Goal: Information Seeking & Learning: Learn about a topic

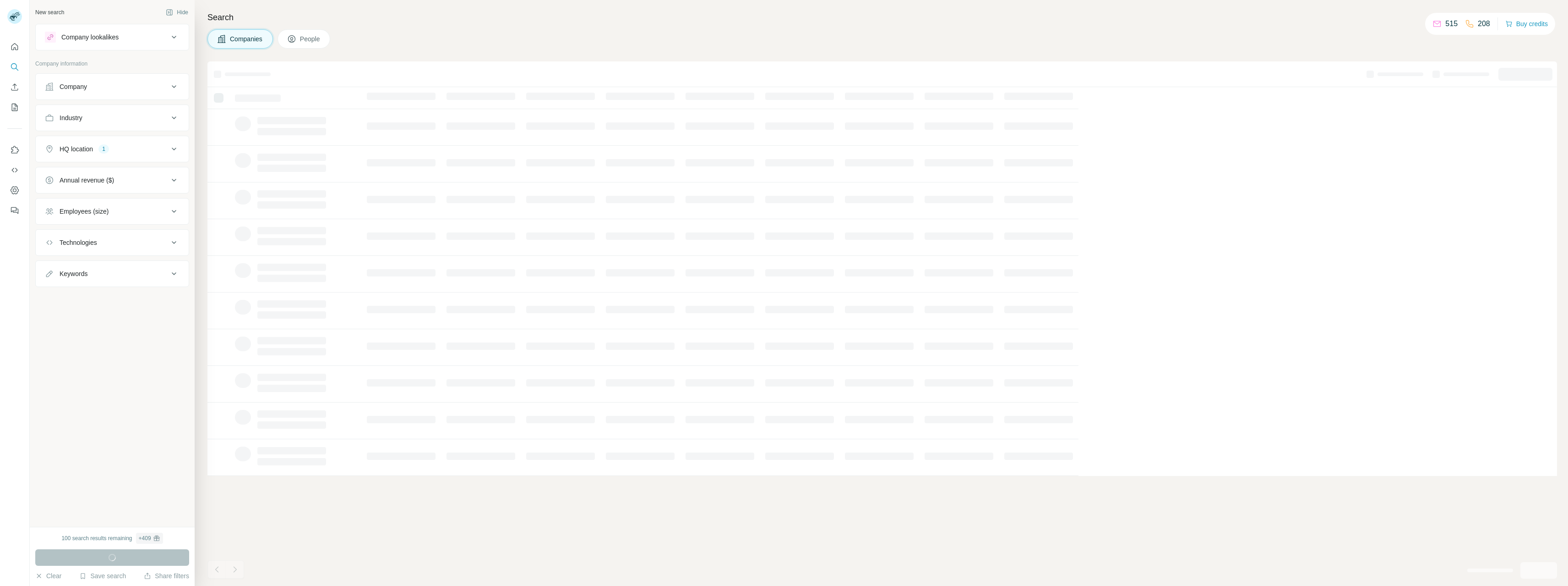
click at [156, 39] on div "Company lookalikes" at bounding box center [107, 36] width 124 height 11
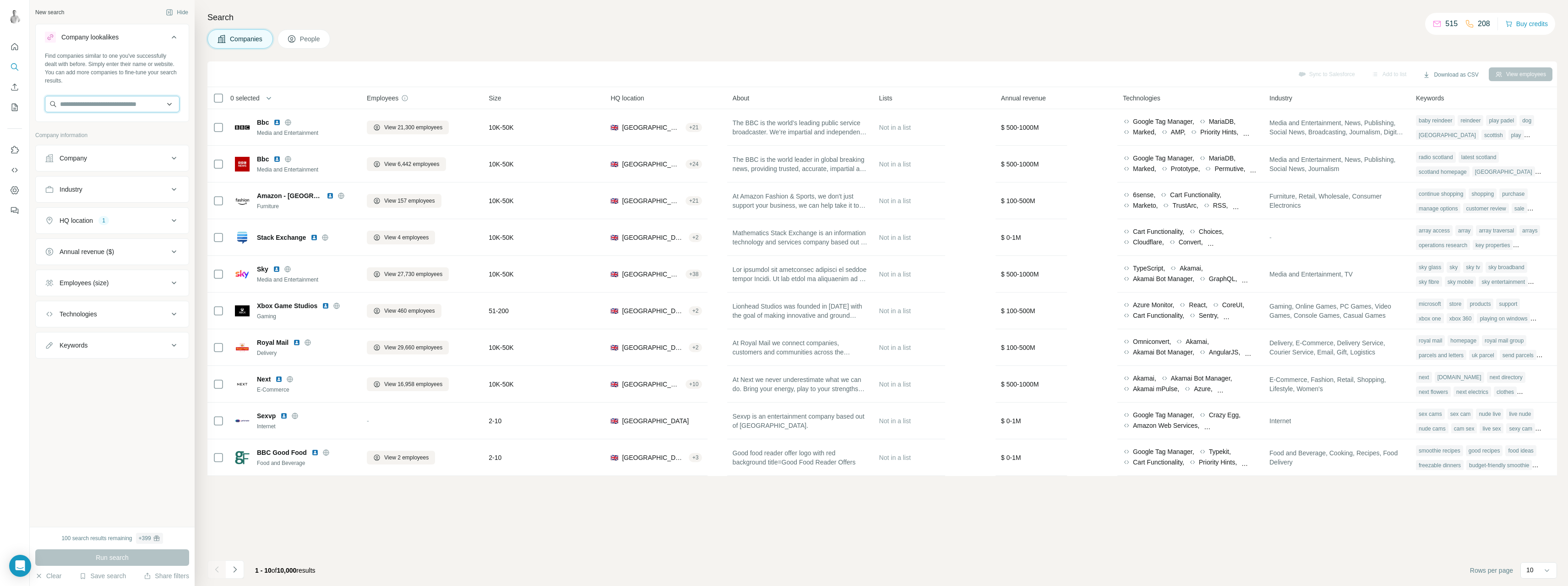
click at [123, 104] on input "text" at bounding box center [112, 104] width 134 height 16
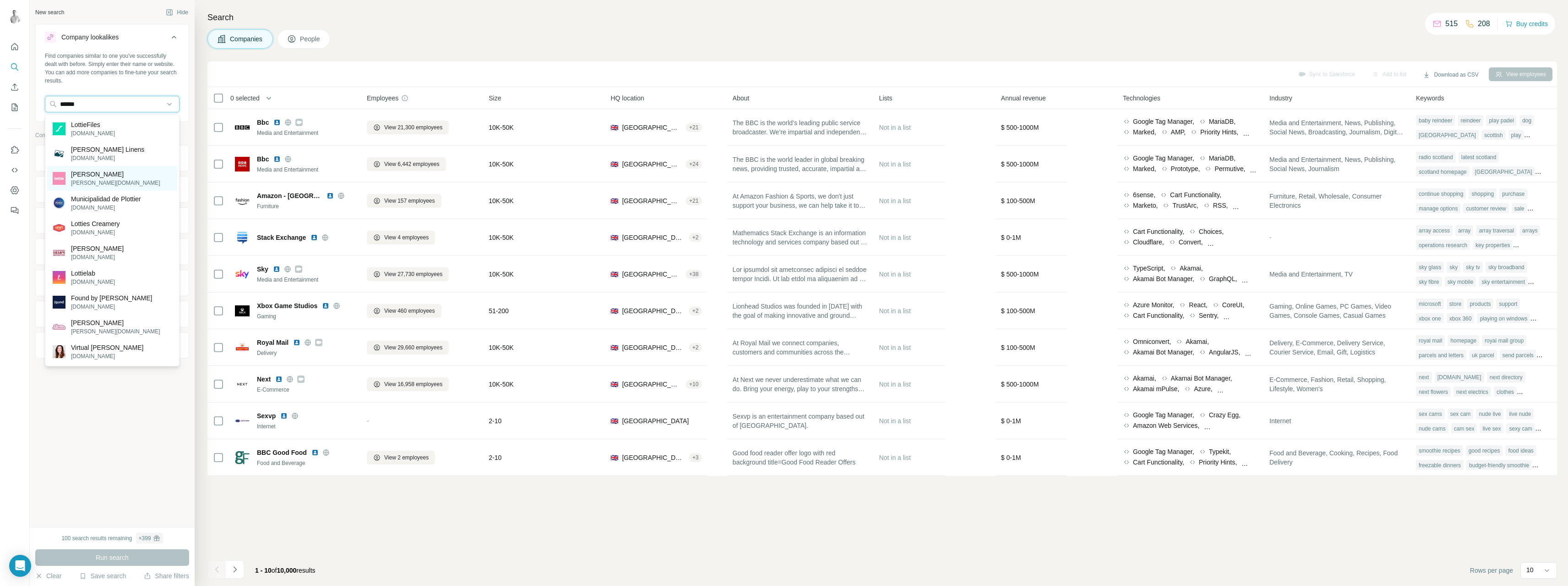
type input "******"
click at [92, 178] on p "[PERSON_NAME]" at bounding box center [115, 174] width 89 height 9
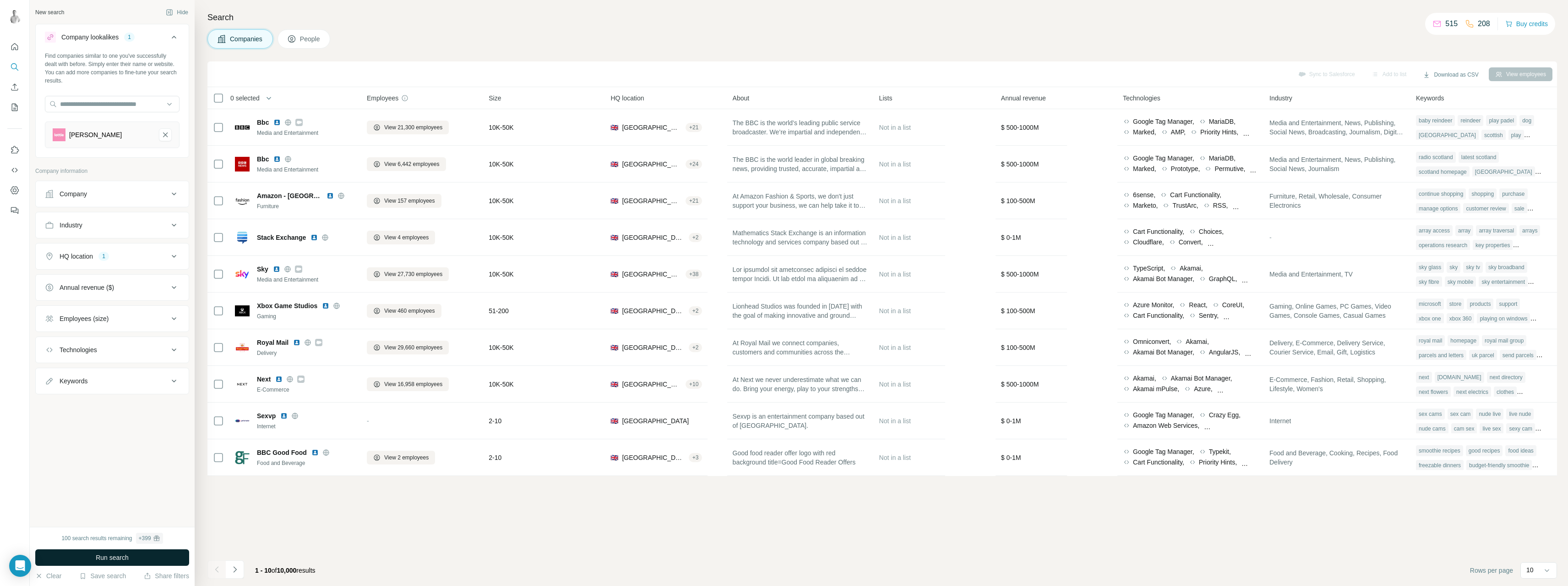
click at [125, 555] on span "Run search" at bounding box center [112, 557] width 33 height 9
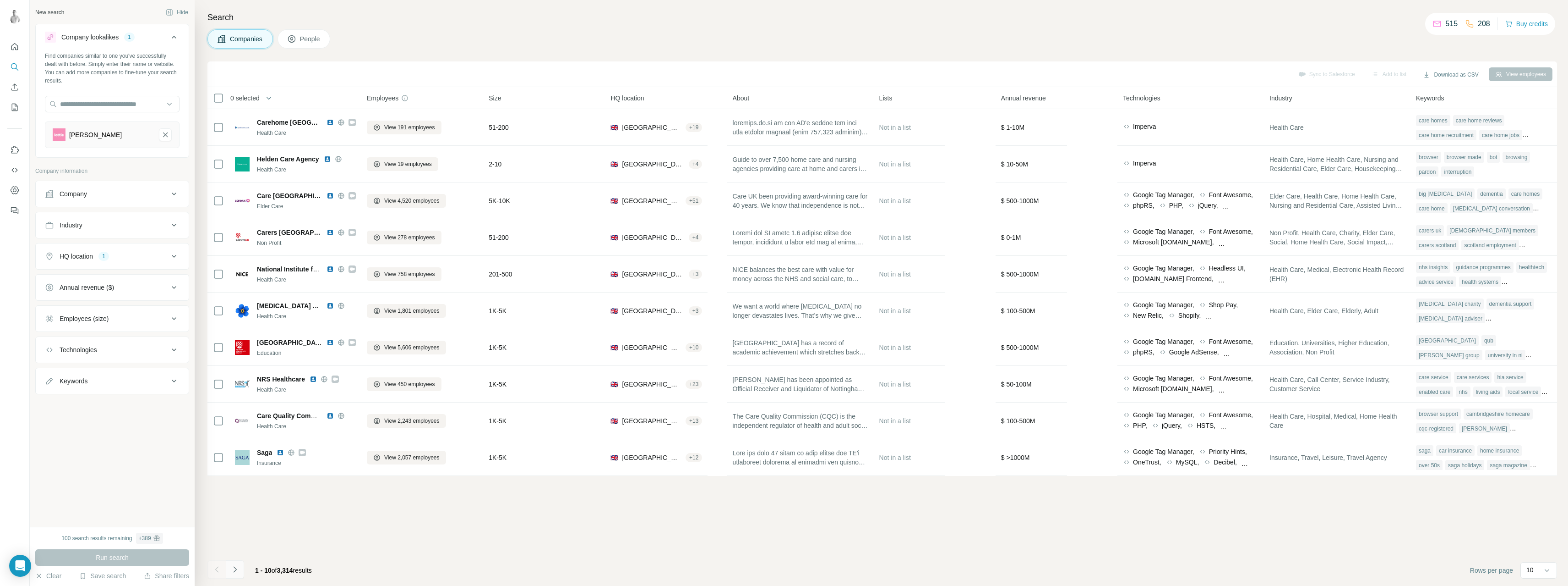
click at [237, 569] on icon "Navigate to next page" at bounding box center [235, 569] width 9 height 9
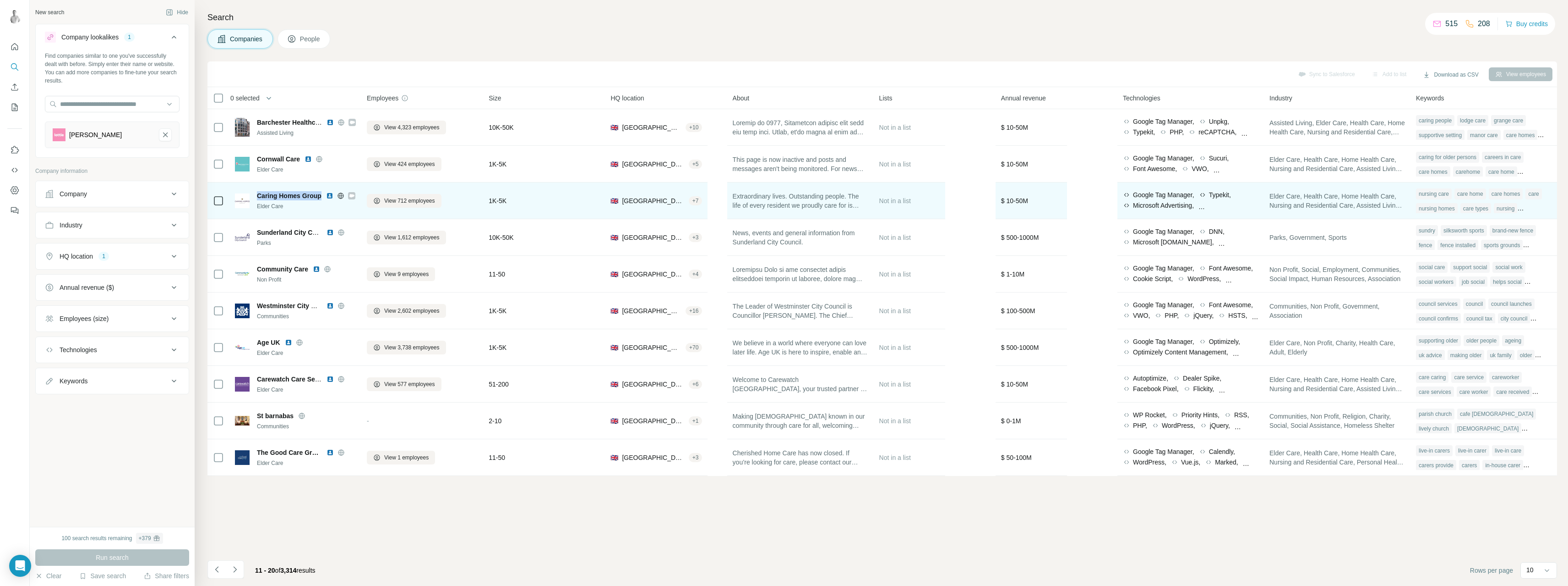
drag, startPoint x: 253, startPoint y: 192, endPoint x: 322, endPoint y: 195, distance: 69.1
click at [322, 195] on div "Caring Homes Group Elder Care" at bounding box center [295, 200] width 121 height 19
copy span "Caring Homes Group"
click at [350, 196] on icon at bounding box center [352, 195] width 6 height 7
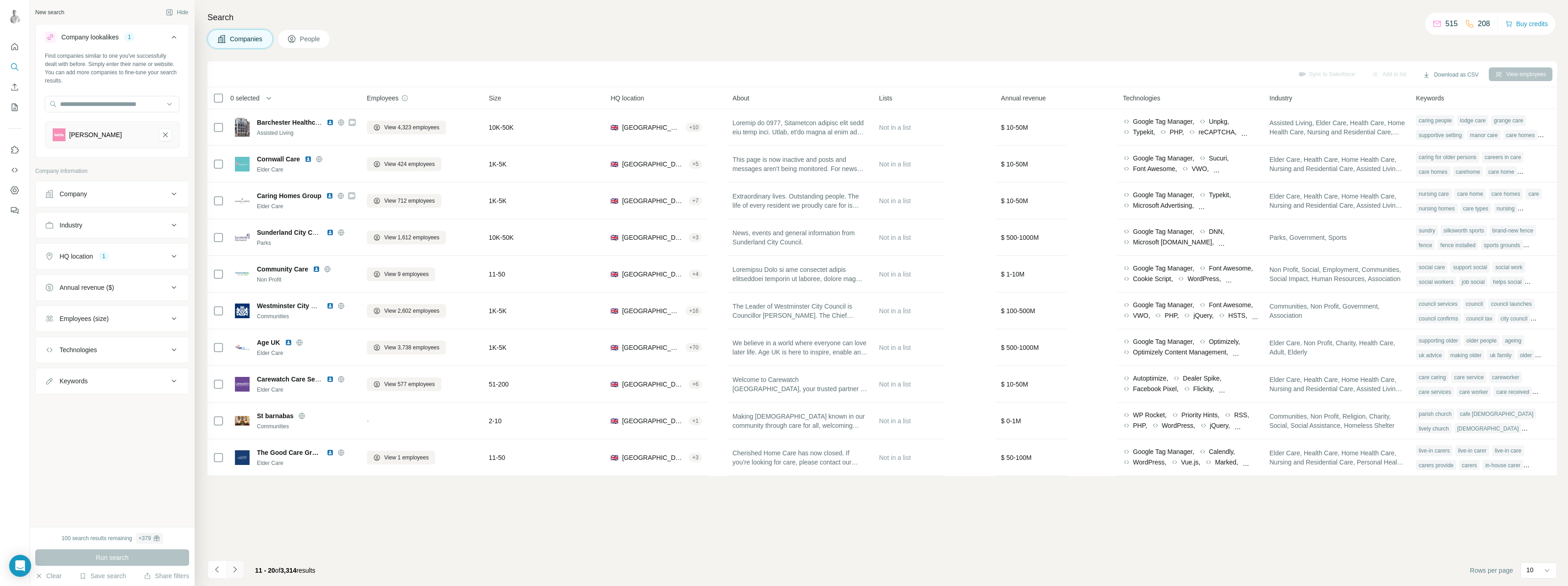
click at [240, 572] on button "Navigate to next page" at bounding box center [235, 570] width 19 height 19
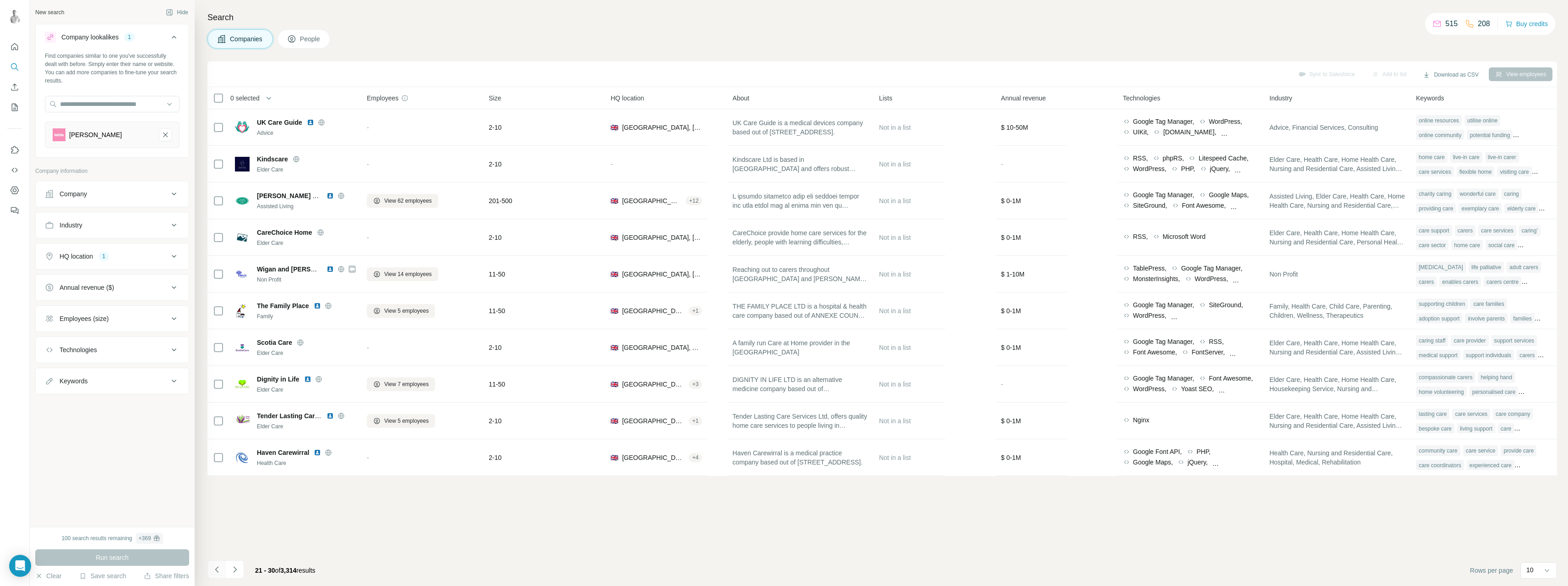
click at [219, 569] on icon "Navigate to previous page" at bounding box center [217, 569] width 9 height 9
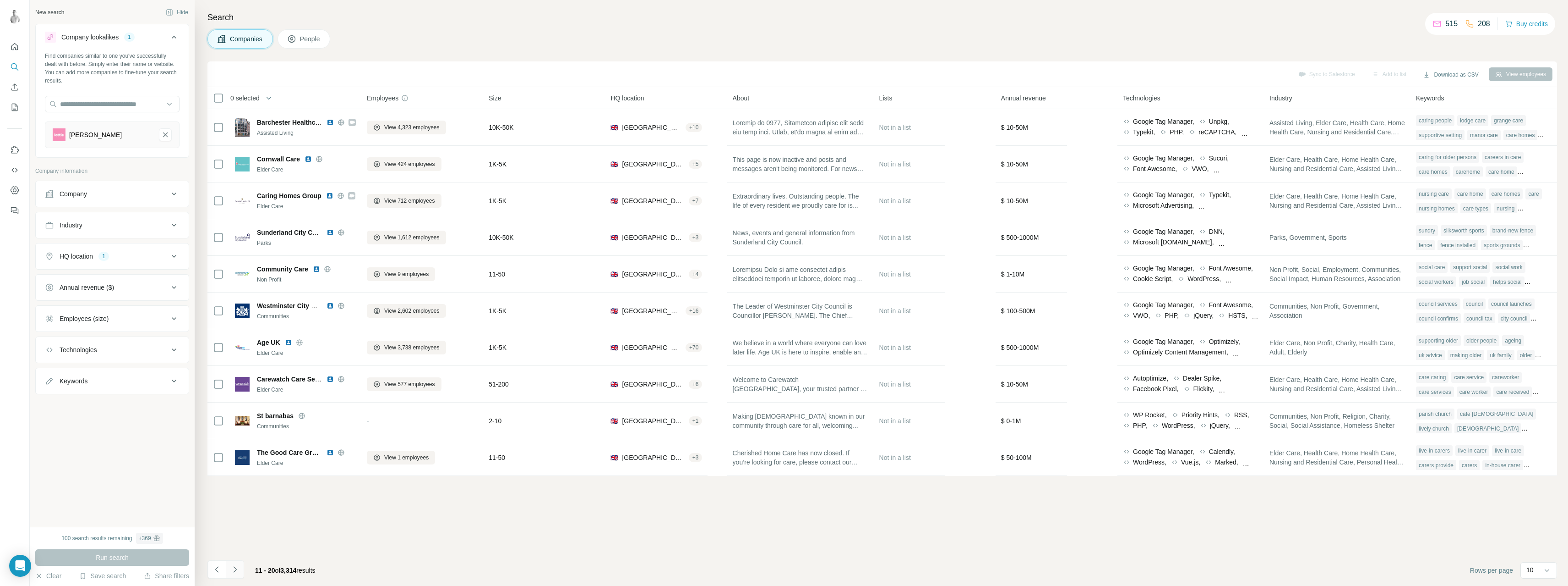
click at [233, 569] on icon "Navigate to next page" at bounding box center [235, 569] width 9 height 9
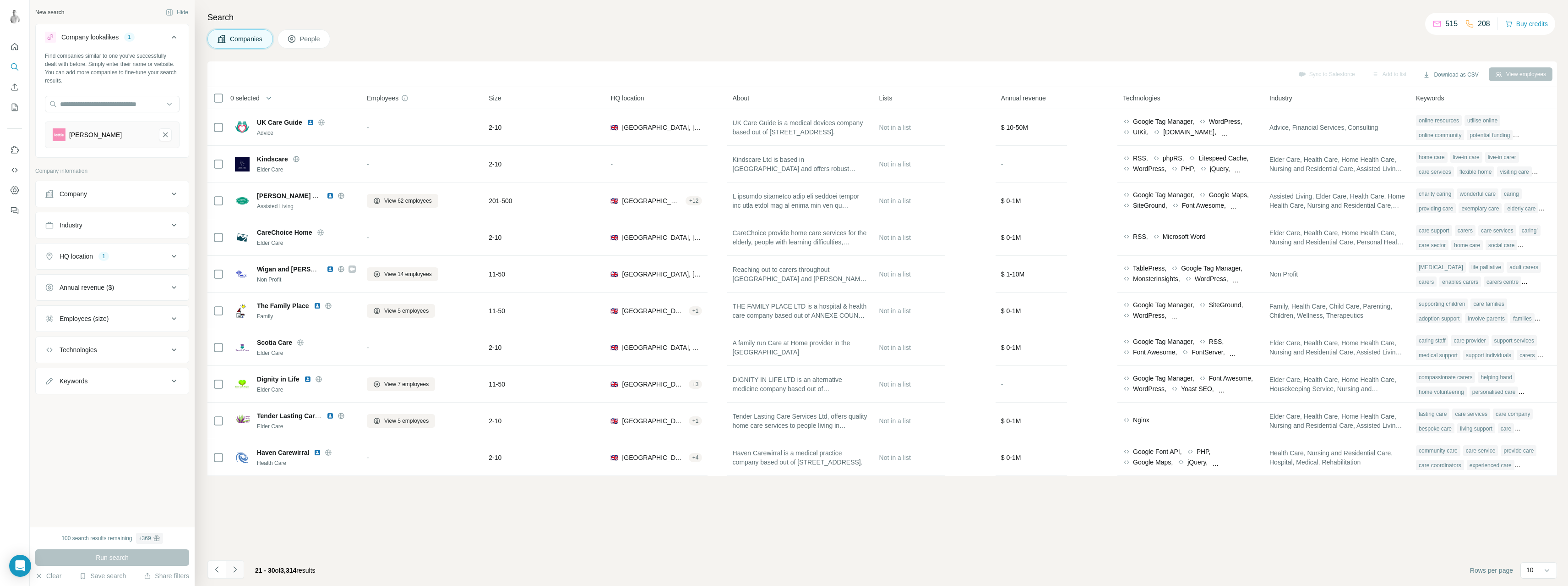
click at [237, 572] on icon "Navigate to next page" at bounding box center [235, 569] width 9 height 9
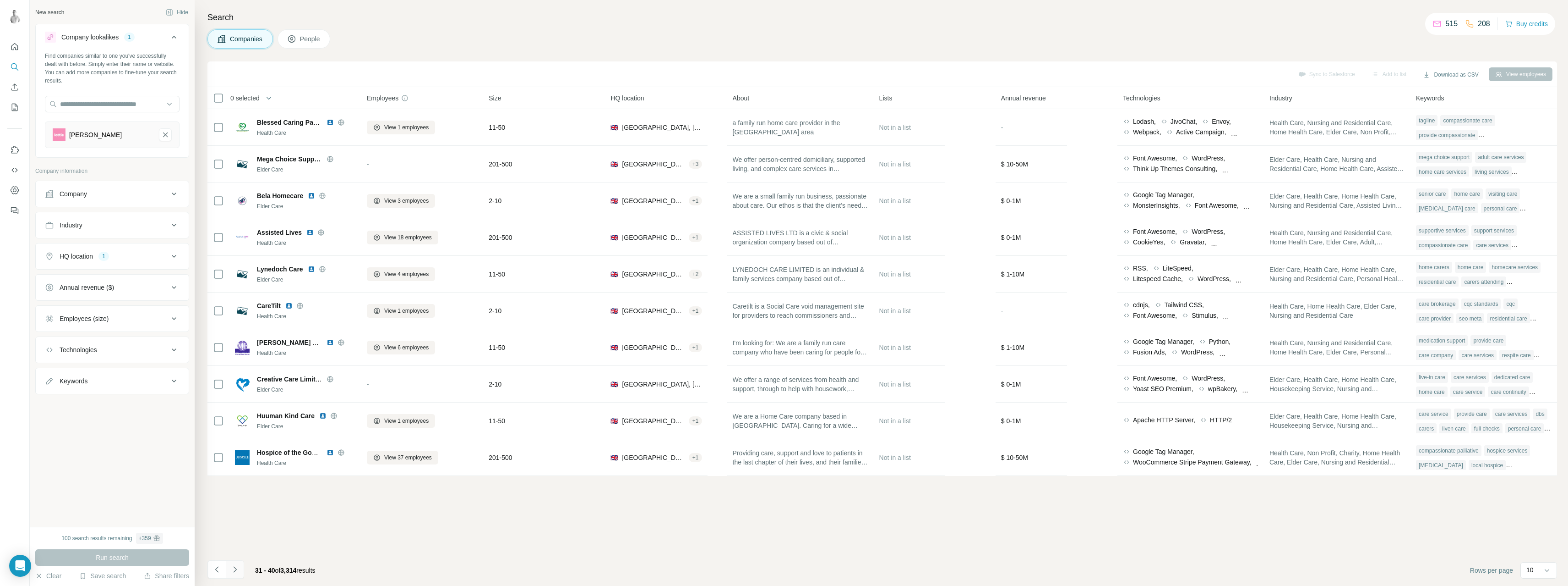
click at [237, 572] on icon "Navigate to next page" at bounding box center [235, 569] width 9 height 9
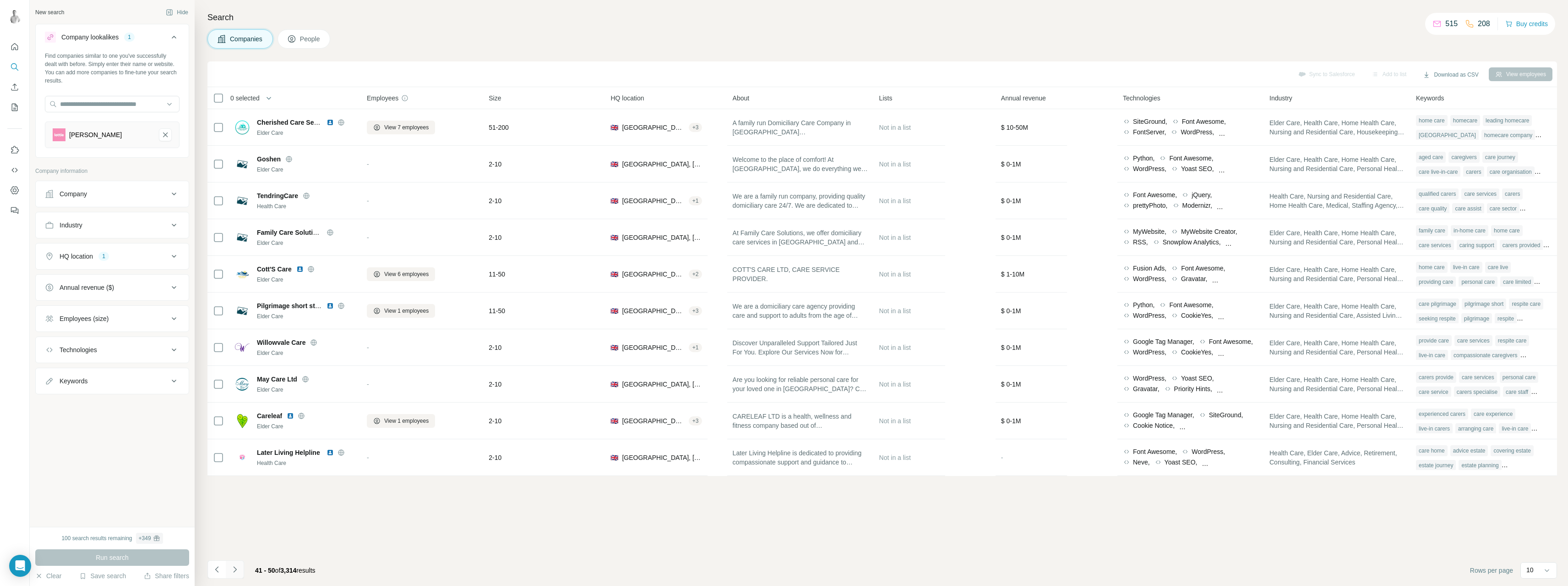
click at [237, 572] on icon "Navigate to next page" at bounding box center [235, 569] width 9 height 9
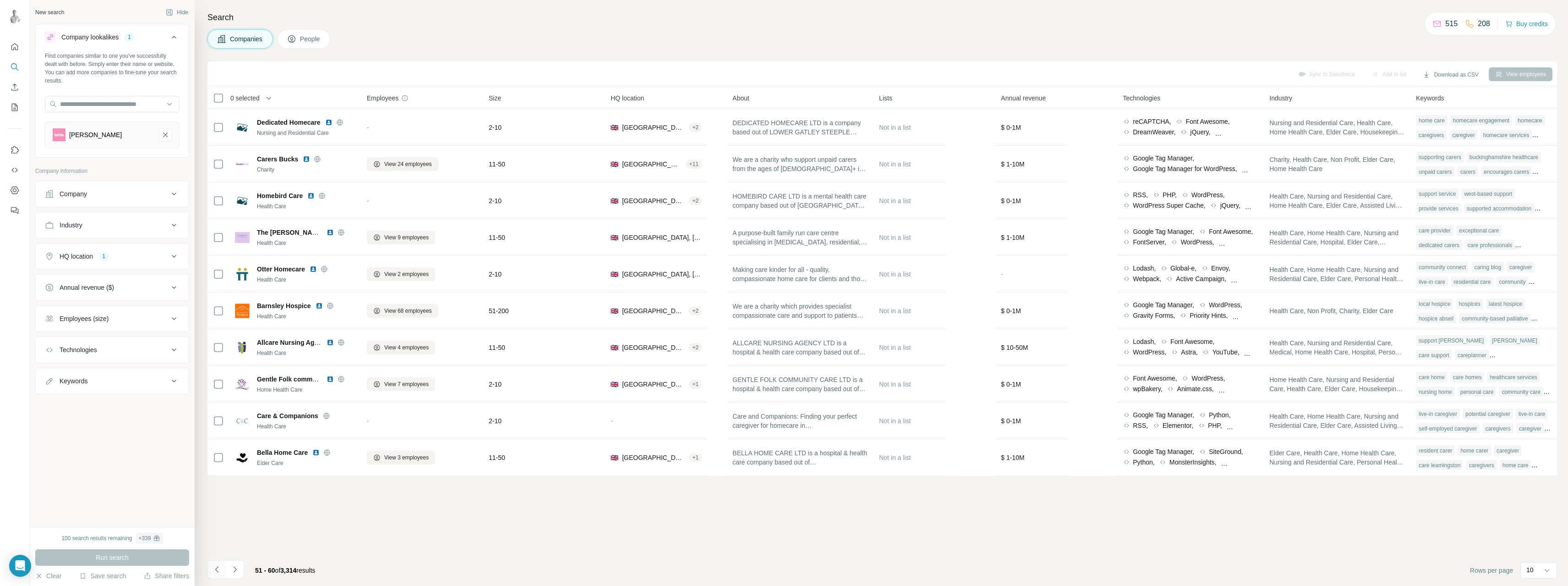
click at [220, 572] on icon "Navigate to previous page" at bounding box center [217, 569] width 9 height 9
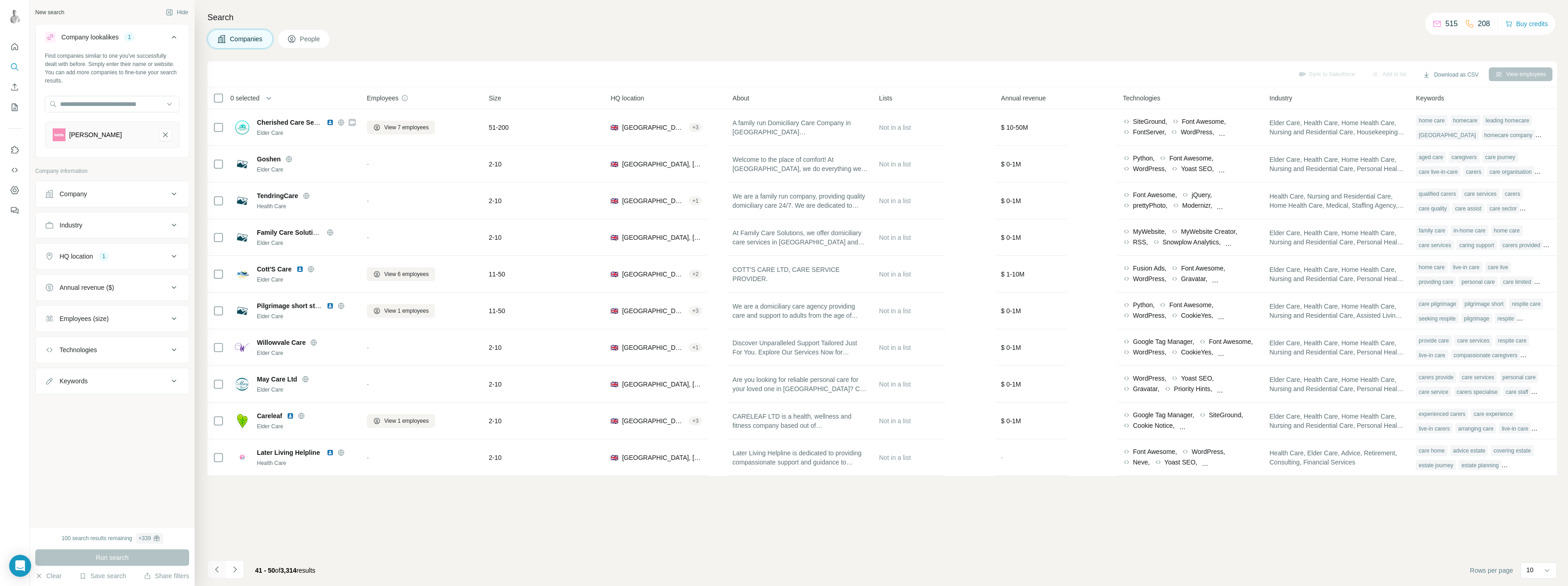
click at [220, 572] on icon "Navigate to previous page" at bounding box center [217, 569] width 9 height 9
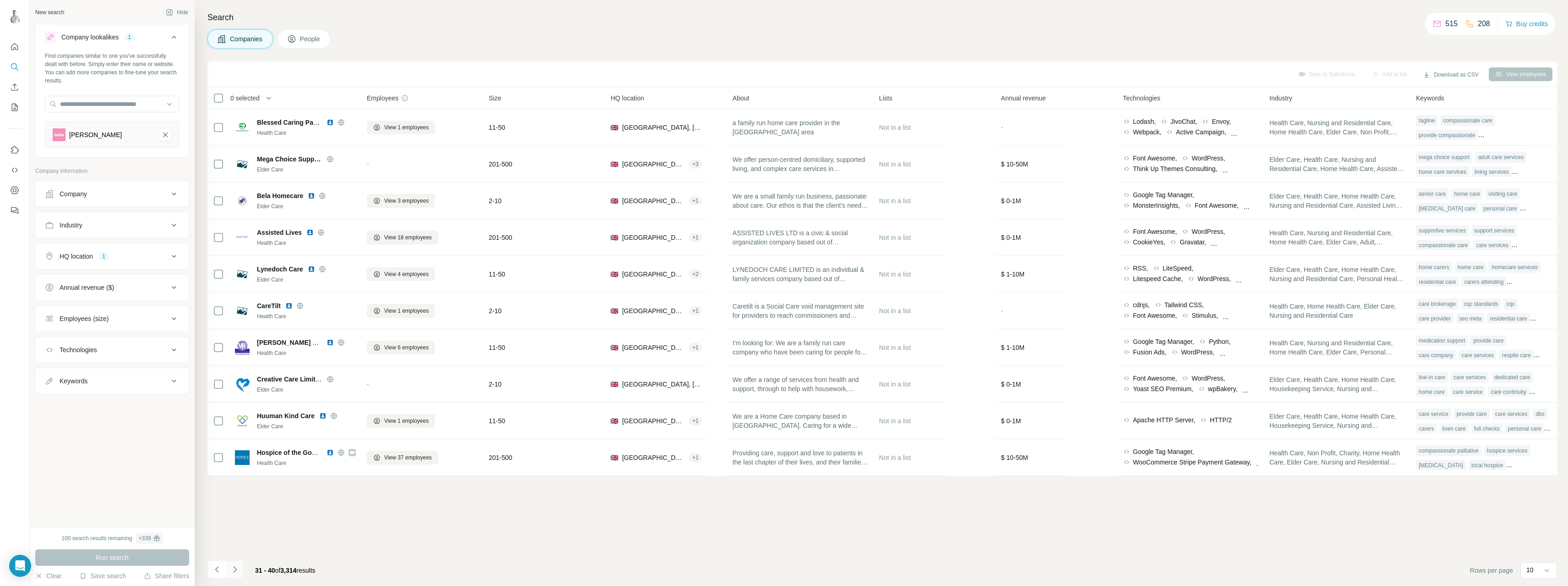
click at [232, 572] on icon "Navigate to next page" at bounding box center [235, 569] width 9 height 9
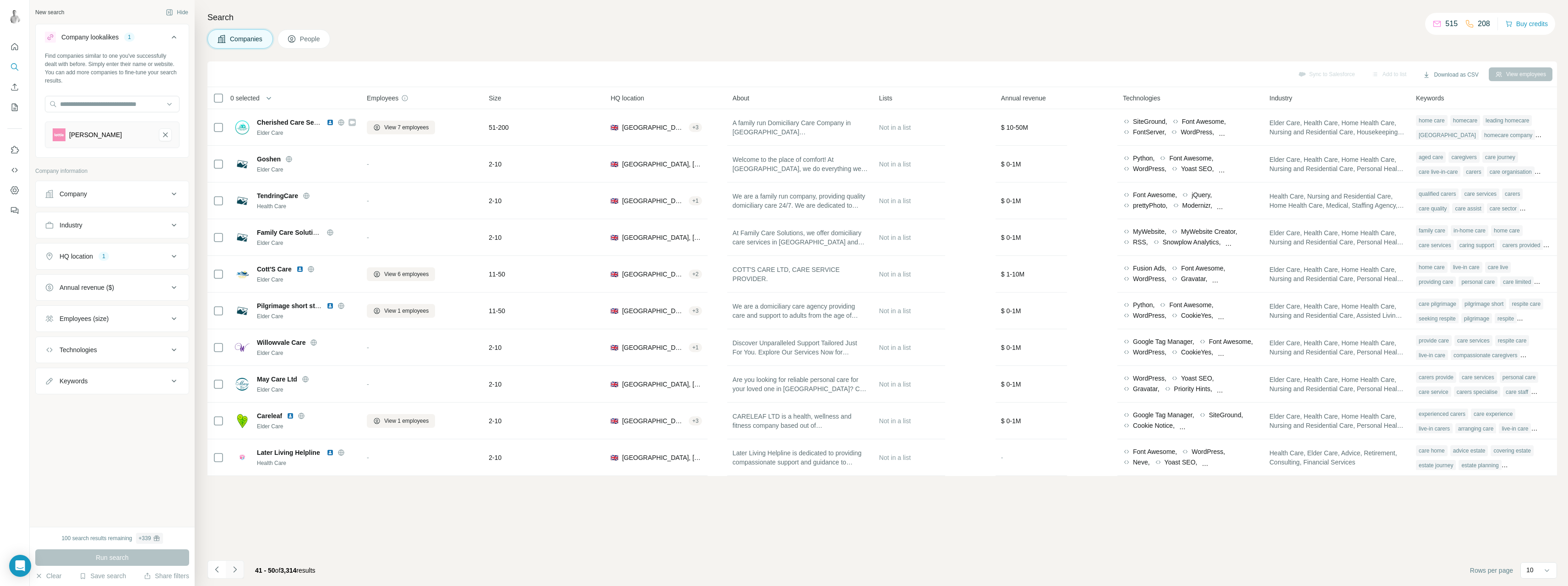
click at [232, 572] on icon "Navigate to next page" at bounding box center [235, 569] width 9 height 9
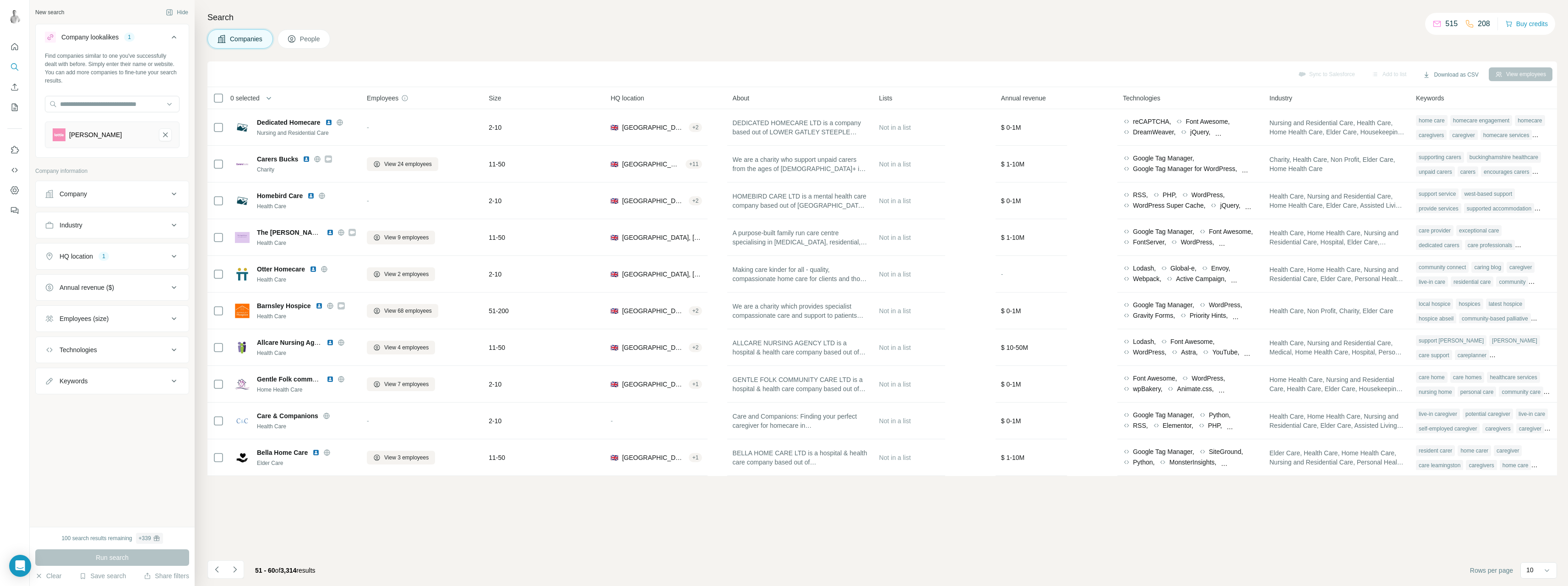
click at [498, 98] on span "Size" at bounding box center [494, 98] width 12 height 9
click at [137, 318] on div "Employees (size)" at bounding box center [107, 318] width 124 height 9
click at [51, 373] on icon at bounding box center [50, 372] width 11 height 11
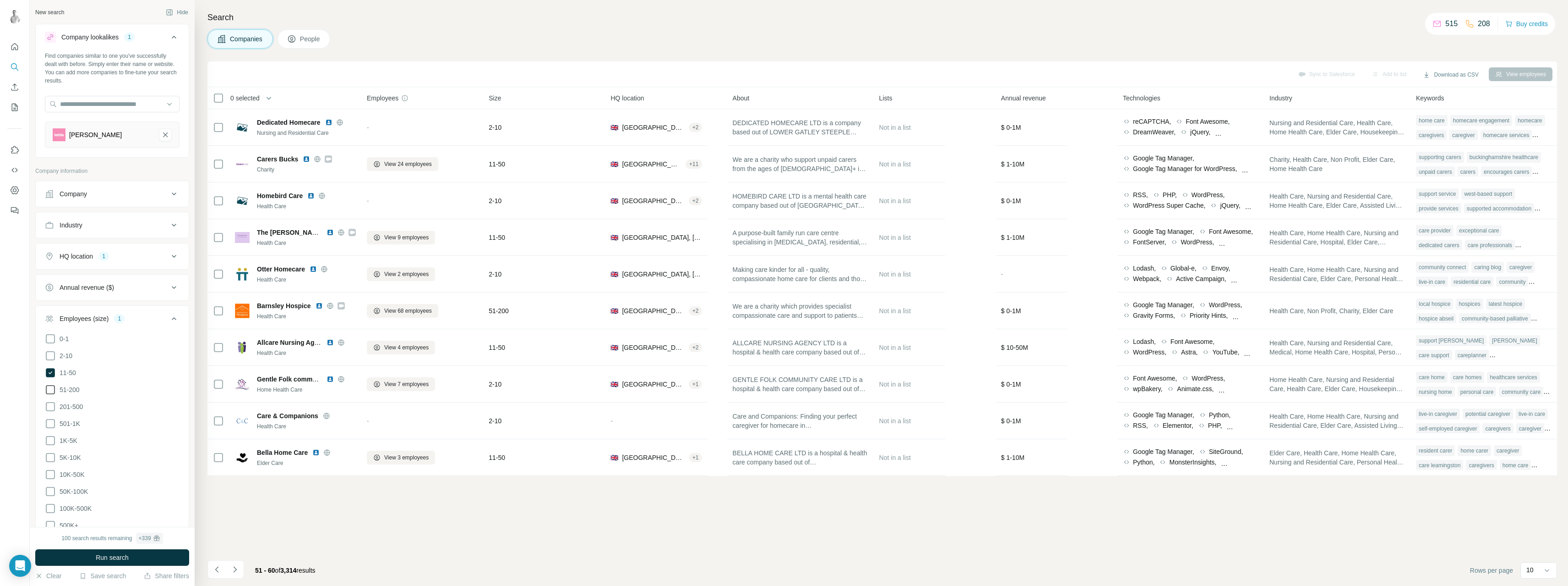
click at [51, 389] on icon at bounding box center [50, 389] width 11 height 11
click at [49, 404] on icon at bounding box center [50, 406] width 11 height 11
click at [119, 555] on span "Run search" at bounding box center [112, 557] width 33 height 9
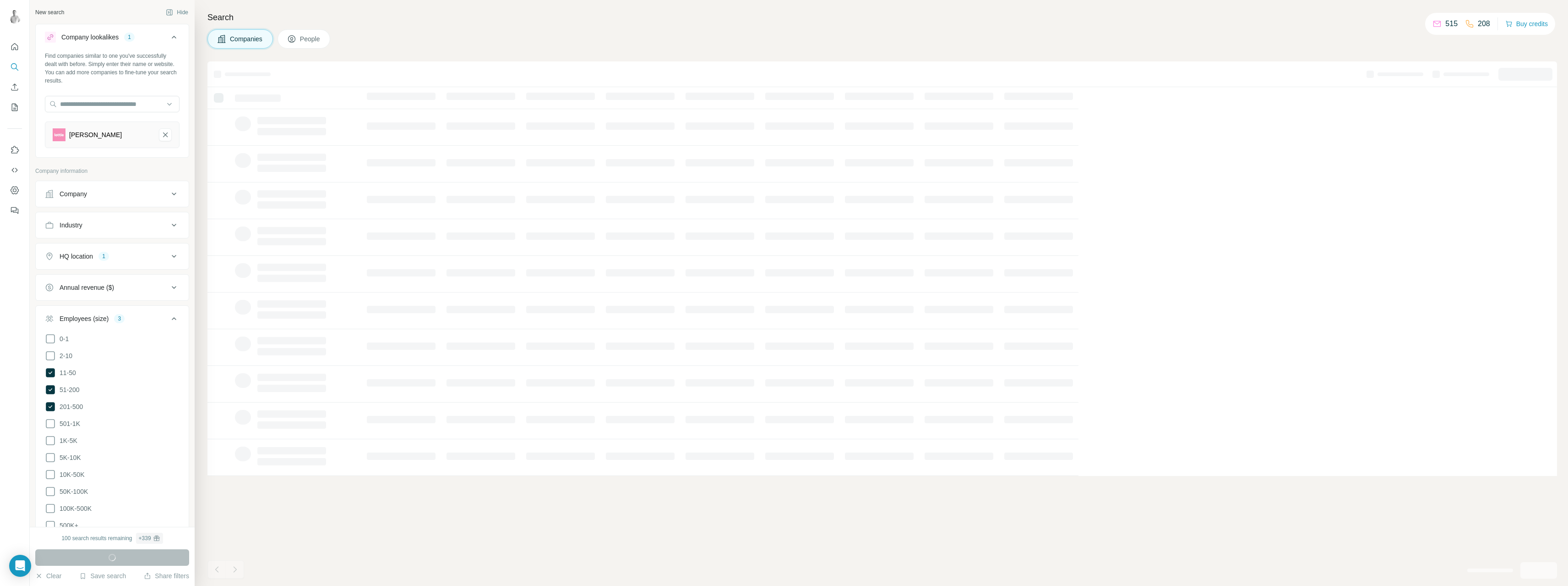
click at [172, 317] on icon at bounding box center [174, 318] width 11 height 11
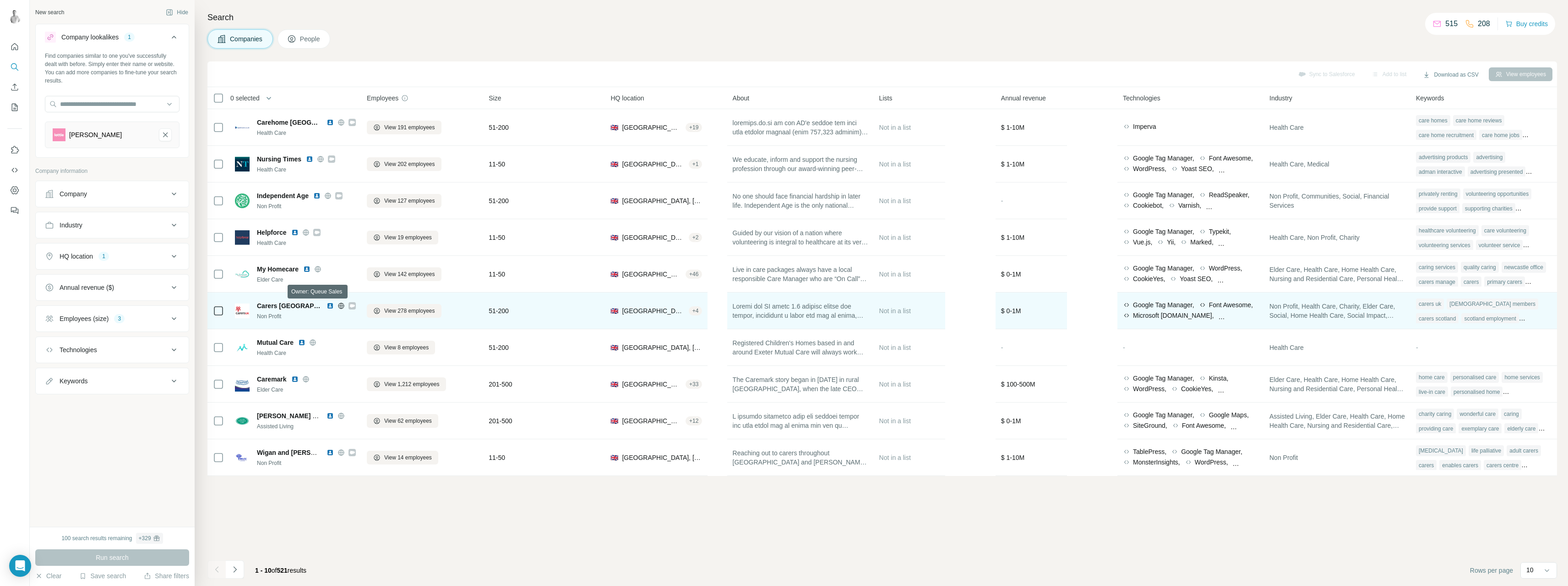
click at [350, 306] on icon at bounding box center [352, 306] width 5 height 3
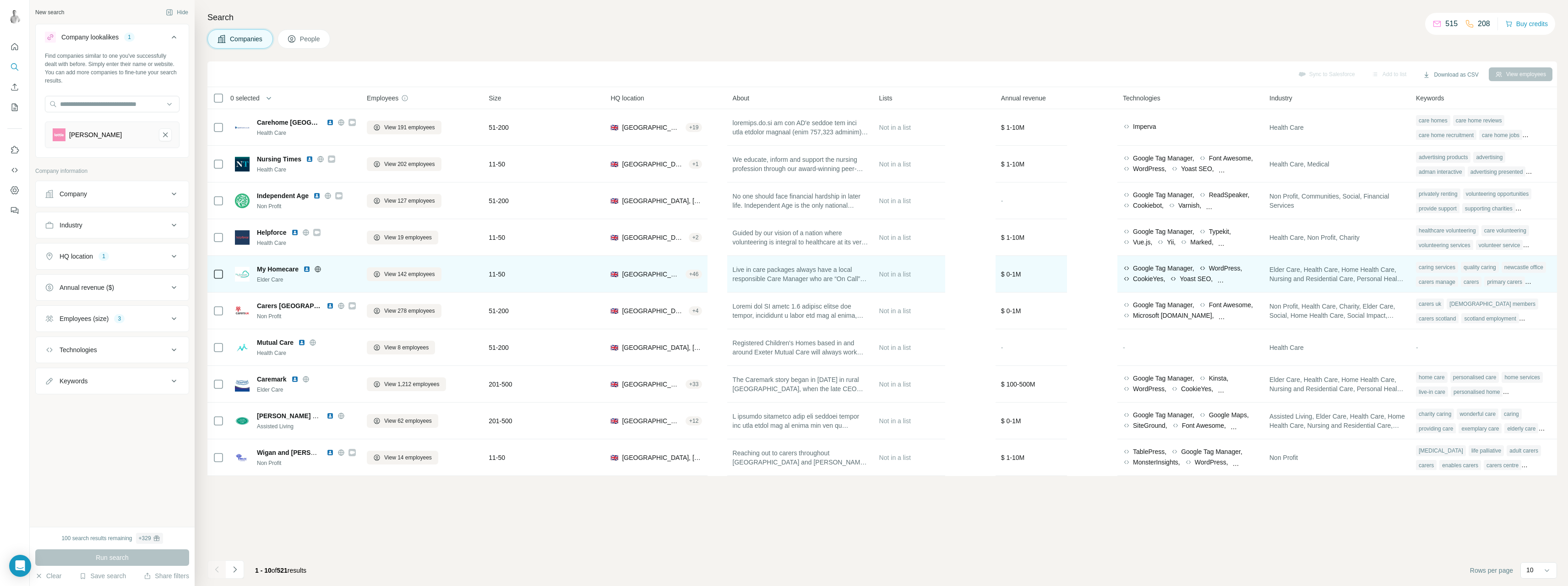
click at [319, 268] on icon at bounding box center [318, 268] width 6 height 1
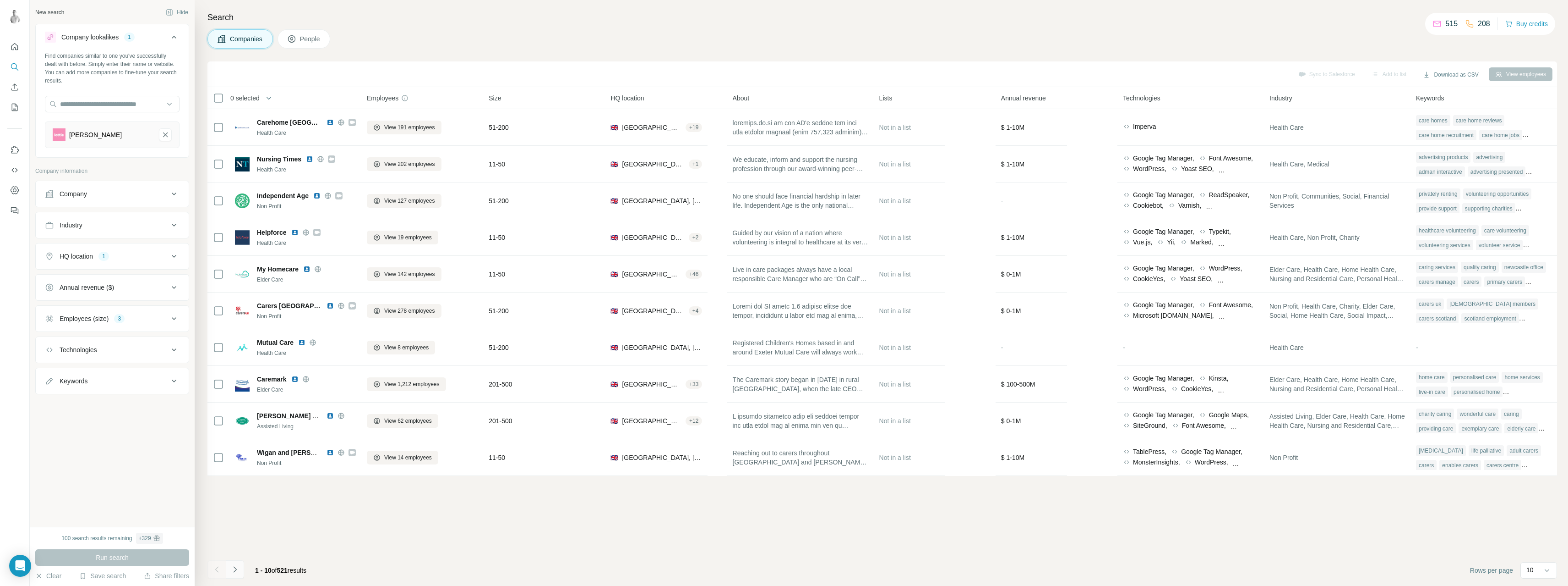
click at [230, 571] on icon "Navigate to next page" at bounding box center [235, 569] width 9 height 9
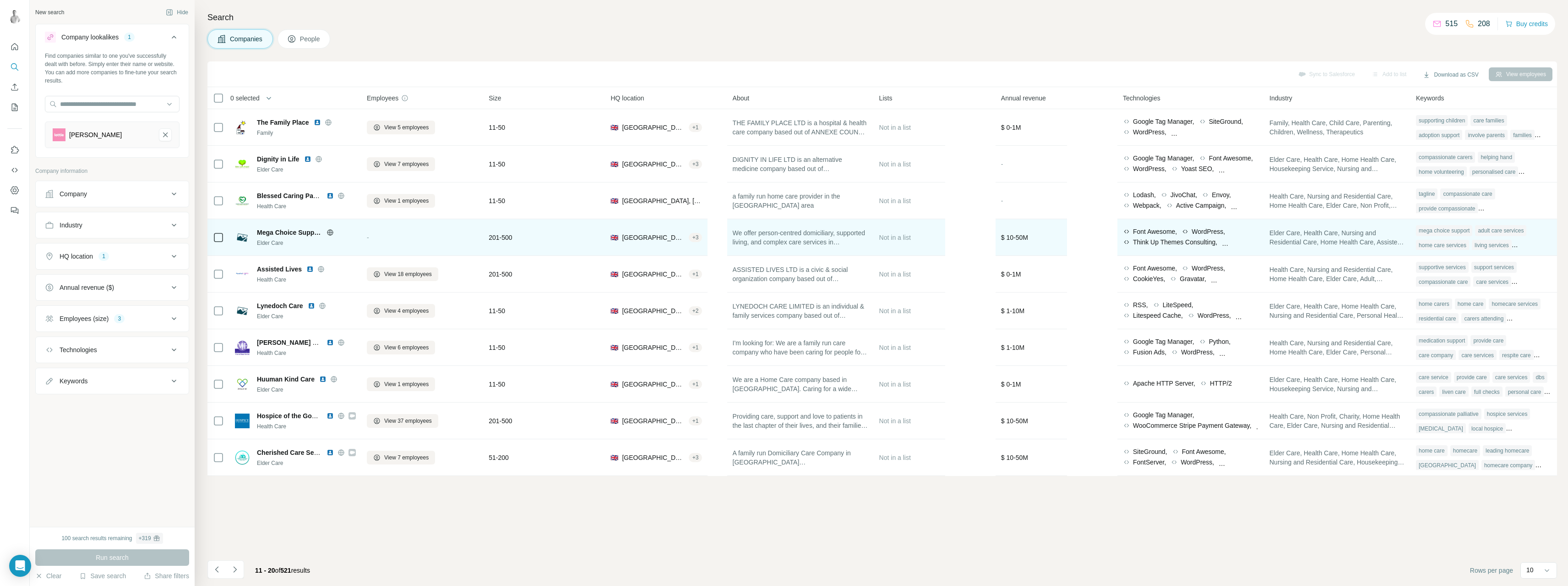
click at [332, 233] on icon at bounding box center [330, 233] width 7 height 7
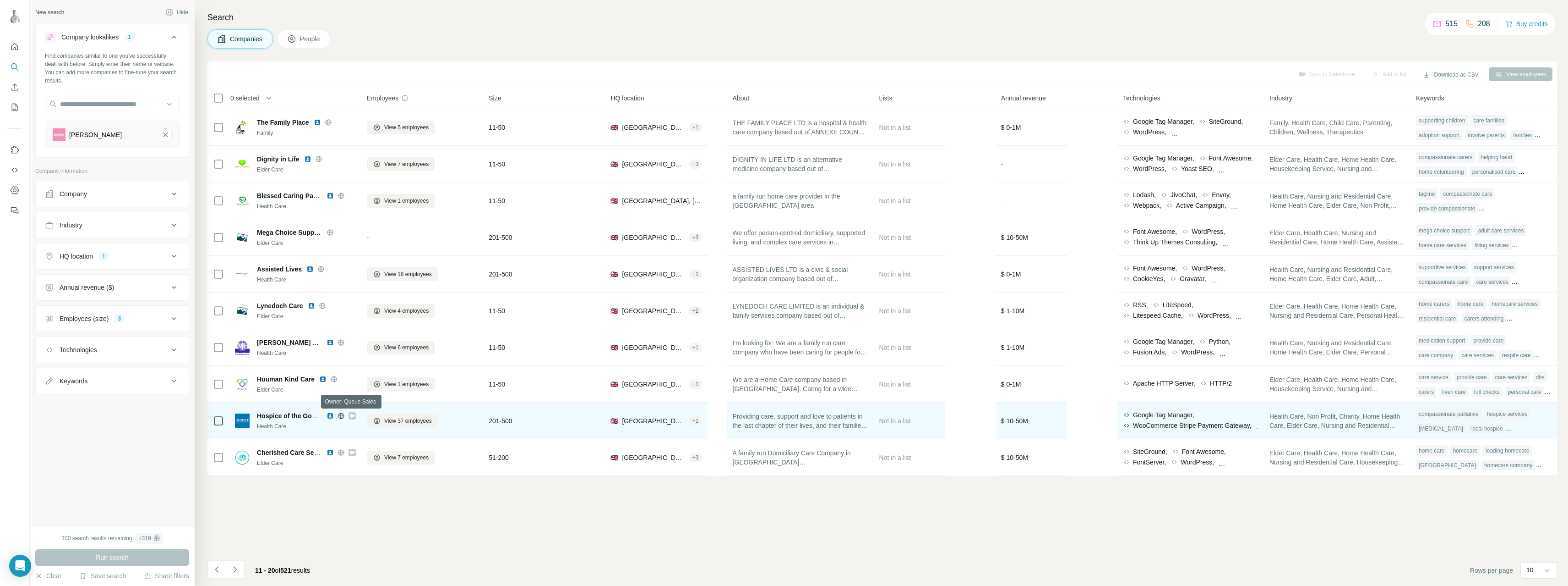
click at [352, 416] on icon at bounding box center [352, 415] width 5 height 3
